Goal: Consume media (video, audio): Consume media (video, audio)

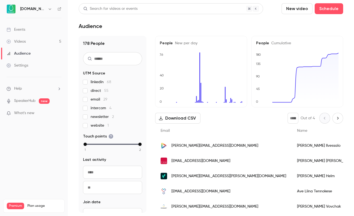
click at [21, 42] on div "Videos" at bounding box center [16, 41] width 19 height 5
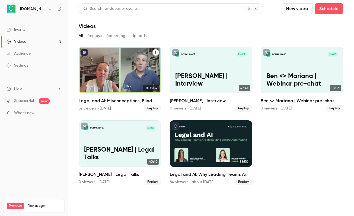
click at [130, 77] on div "Legal and AI: Misconceptions, Blind Spots, and What Comes Next" at bounding box center [120, 70] width 83 height 46
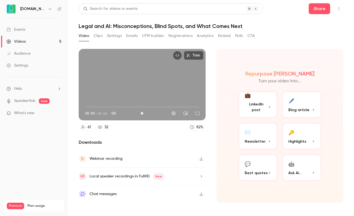
click at [175, 36] on button "Registrations" at bounding box center [181, 36] width 24 height 9
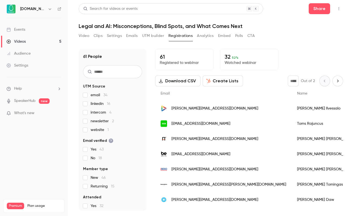
click at [102, 103] on span "linkedin 16" at bounding box center [101, 103] width 20 height 5
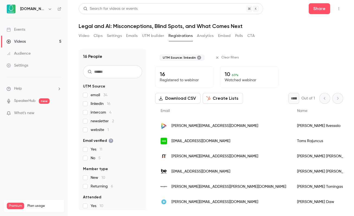
click at [20, 28] on div "Events" at bounding box center [16, 29] width 19 height 5
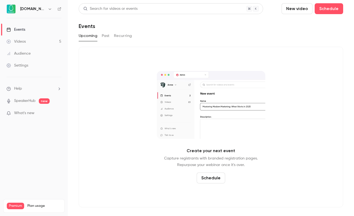
click at [22, 42] on div "Videos" at bounding box center [16, 41] width 19 height 5
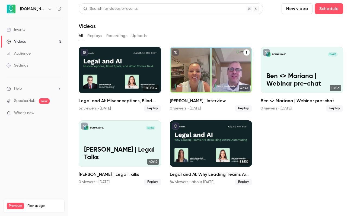
click at [217, 65] on div "[DOMAIN_NAME] [DATE] [PERSON_NAME] | Interview" at bounding box center [211, 70] width 83 height 46
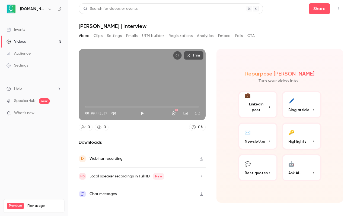
click at [202, 174] on icon "button" at bounding box center [201, 176] width 4 height 4
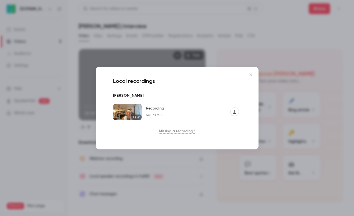
click at [250, 75] on icon "Close" at bounding box center [251, 74] width 7 height 4
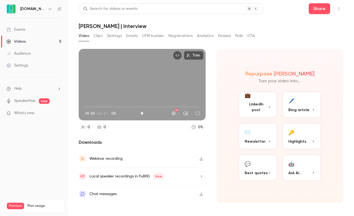
click at [201, 158] on icon "button" at bounding box center [201, 159] width 4 height 4
click at [30, 42] on link "Videos 5" at bounding box center [34, 42] width 68 height 12
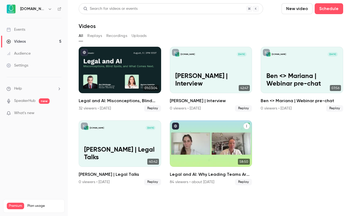
click at [195, 156] on div "Legal and AI: Why Leading Teams Are Rebuilding Before Automating" at bounding box center [211, 143] width 83 height 46
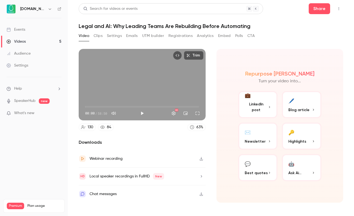
click at [238, 37] on button "Polls" at bounding box center [239, 36] width 8 height 9
click at [238, 36] on button "Polls" at bounding box center [239, 36] width 8 height 9
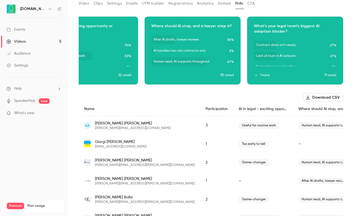
scroll to position [31, 0]
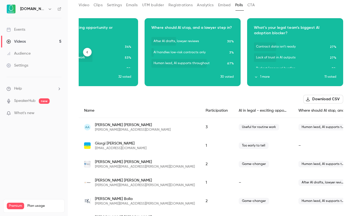
click at [265, 75] on button "1 more" at bounding box center [289, 76] width 71 height 5
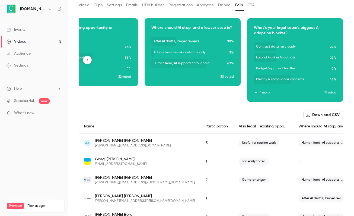
click at [296, 58] on button "button" at bounding box center [295, 56] width 9 height 9
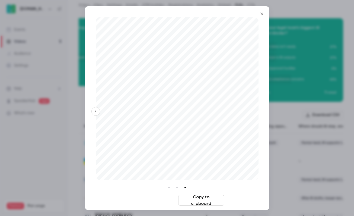
click at [147, 199] on button "Download image" at bounding box center [153, 200] width 46 height 11
click at [263, 12] on icon "Close" at bounding box center [262, 14] width 7 height 4
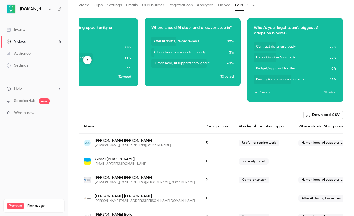
click at [87, 58] on icon "button" at bounding box center [88, 60] width 4 height 4
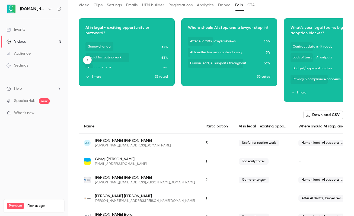
click at [87, 59] on icon "button" at bounding box center [88, 60] width 4 height 4
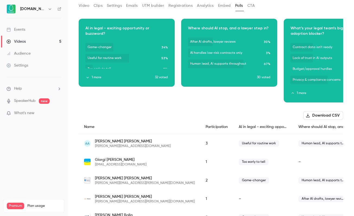
click at [20, 40] on div "Videos" at bounding box center [16, 41] width 19 height 5
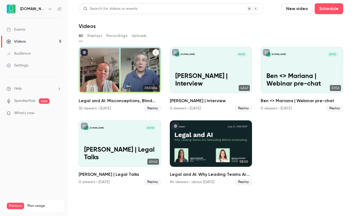
click at [144, 61] on div "Legal and AI: Misconceptions, Blind Spots, and What Comes Next" at bounding box center [120, 70] width 83 height 46
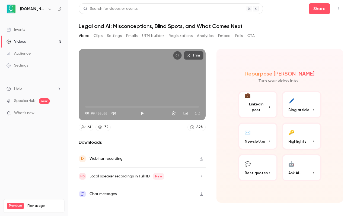
click at [239, 36] on button "Polls" at bounding box center [239, 36] width 8 height 9
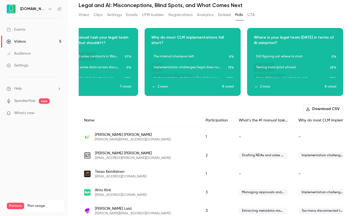
scroll to position [19, 0]
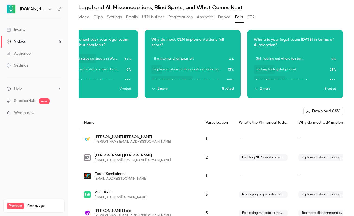
click at [267, 89] on button "2 more" at bounding box center [289, 88] width 71 height 5
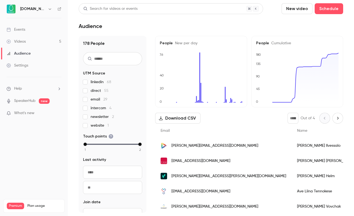
click at [44, 42] on link "Videos 5" at bounding box center [34, 42] width 68 height 12
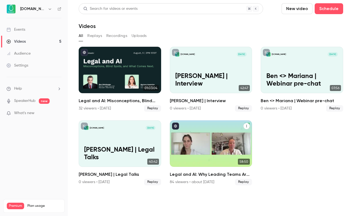
click at [180, 140] on div "Legal and AI: Why Leading Teams Are Rebuilding Before Automating" at bounding box center [211, 143] width 83 height 46
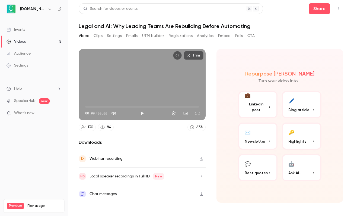
click at [239, 35] on button "Polls" at bounding box center [239, 36] width 8 height 9
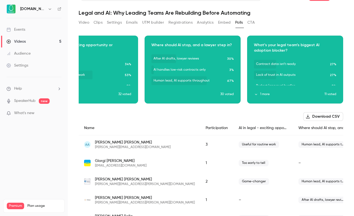
scroll to position [23, 0]
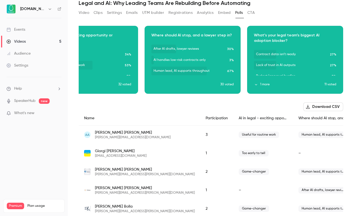
click at [262, 86] on button "1 more" at bounding box center [289, 84] width 71 height 5
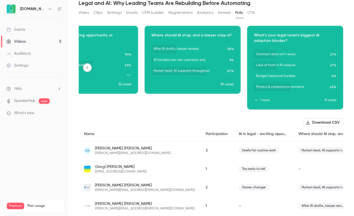
click at [292, 68] on div "Download image" at bounding box center [296, 67] width 96 height 83
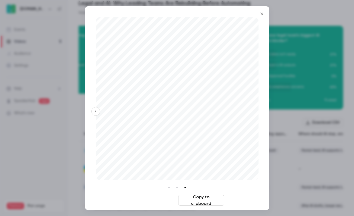
click at [150, 197] on button "Download image" at bounding box center [153, 200] width 46 height 11
click at [198, 200] on button "Copy to clipboard" at bounding box center [201, 200] width 46 height 11
click at [285, 89] on div at bounding box center [177, 108] width 354 height 216
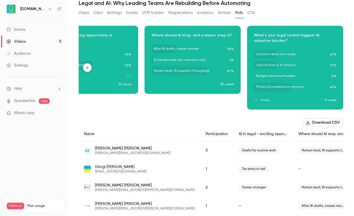
scroll to position [0, 0]
drag, startPoint x: 271, startPoint y: 11, endPoint x: 329, endPoint y: 187, distance: 185.4
